Goal: Navigation & Orientation: Find specific page/section

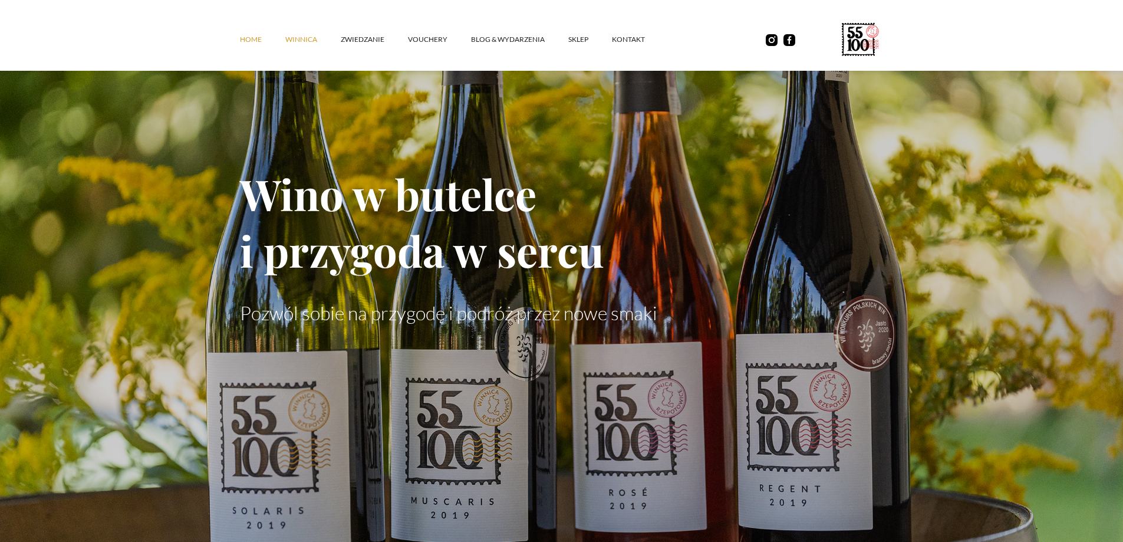
click at [305, 37] on link "winnica" at bounding box center [312, 39] width 55 height 35
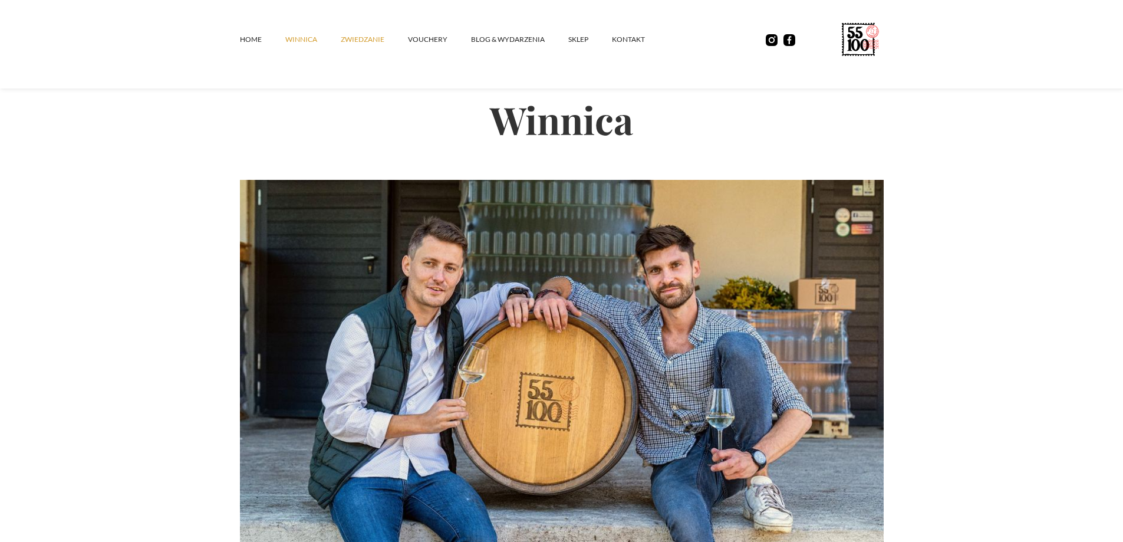
click at [351, 41] on link "ZWIEDZANIE" at bounding box center [374, 39] width 67 height 35
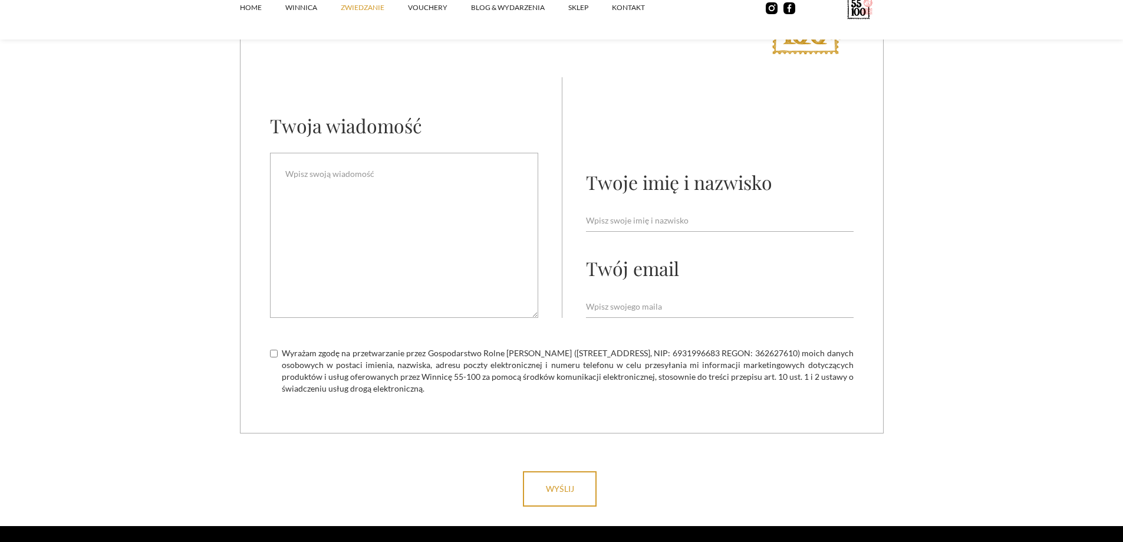
scroll to position [3536, 0]
